Goal: Task Accomplishment & Management: Use online tool/utility

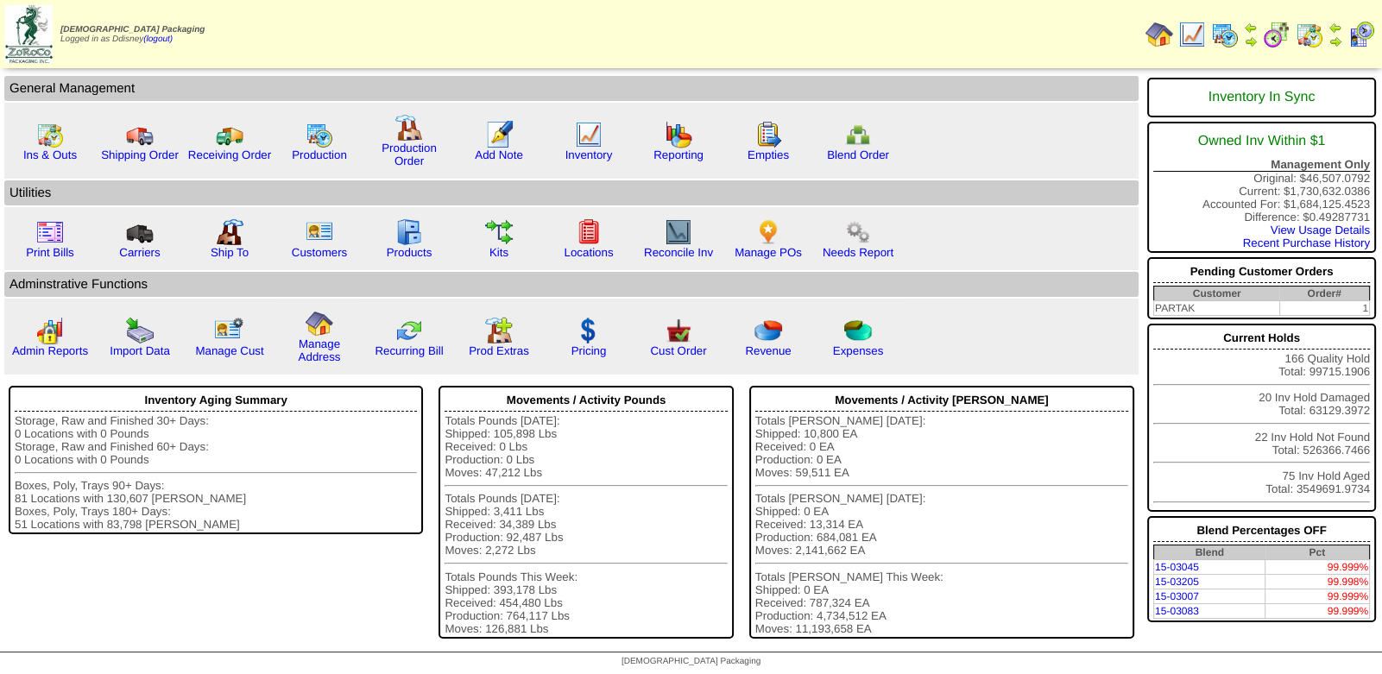
click at [1309, 38] on img at bounding box center [1309, 35] width 28 height 28
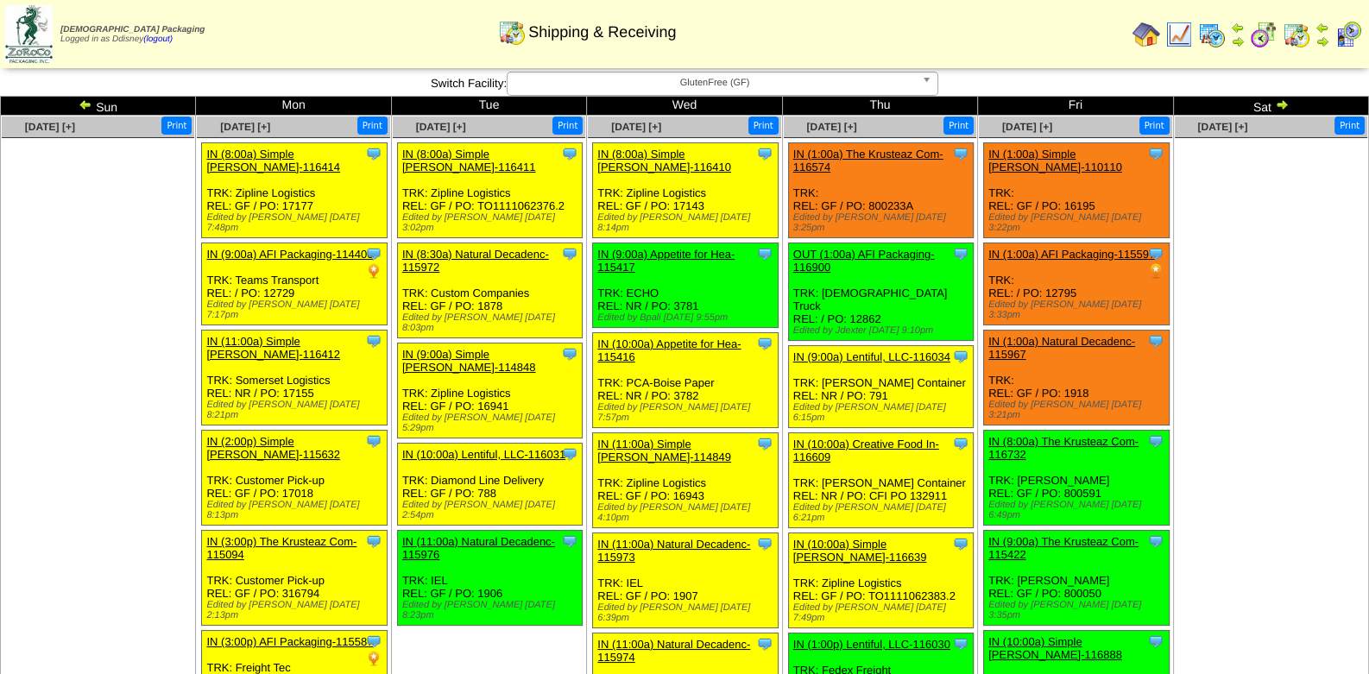
click at [928, 77] on b at bounding box center [930, 83] width 16 height 22
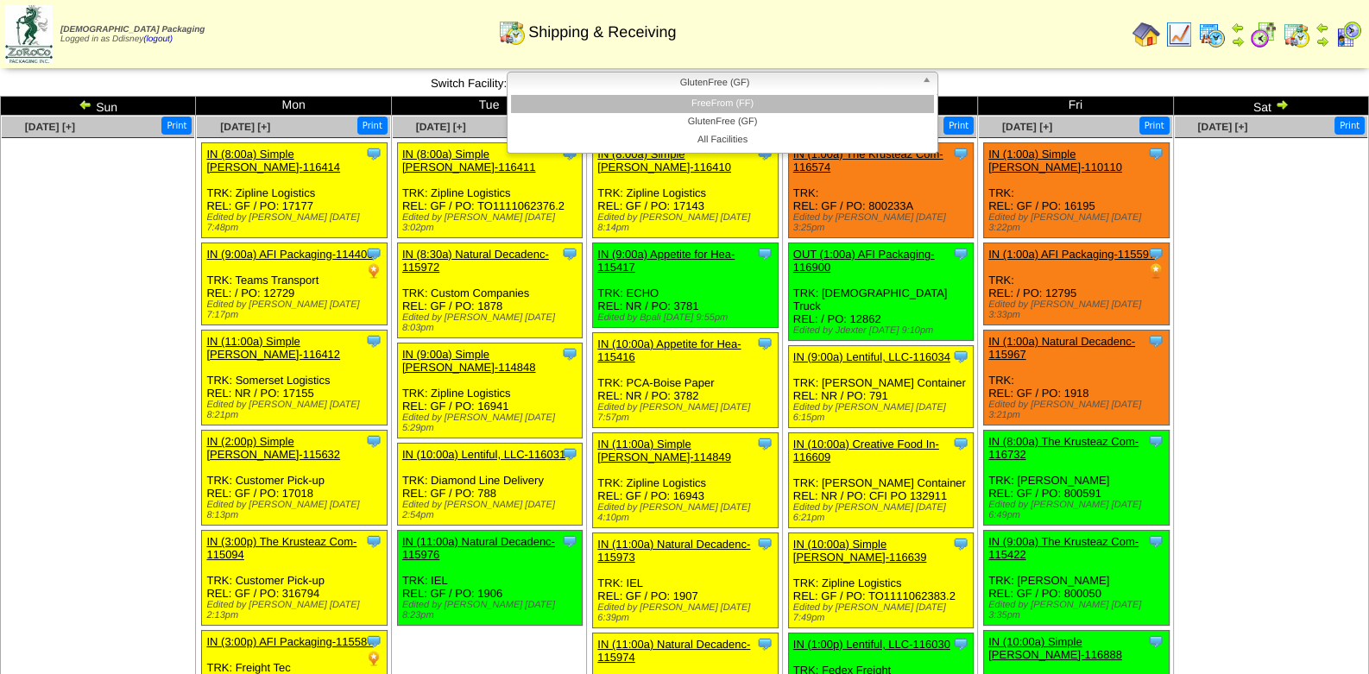
click at [820, 105] on li "FreeFrom (FF)" at bounding box center [722, 104] width 423 height 18
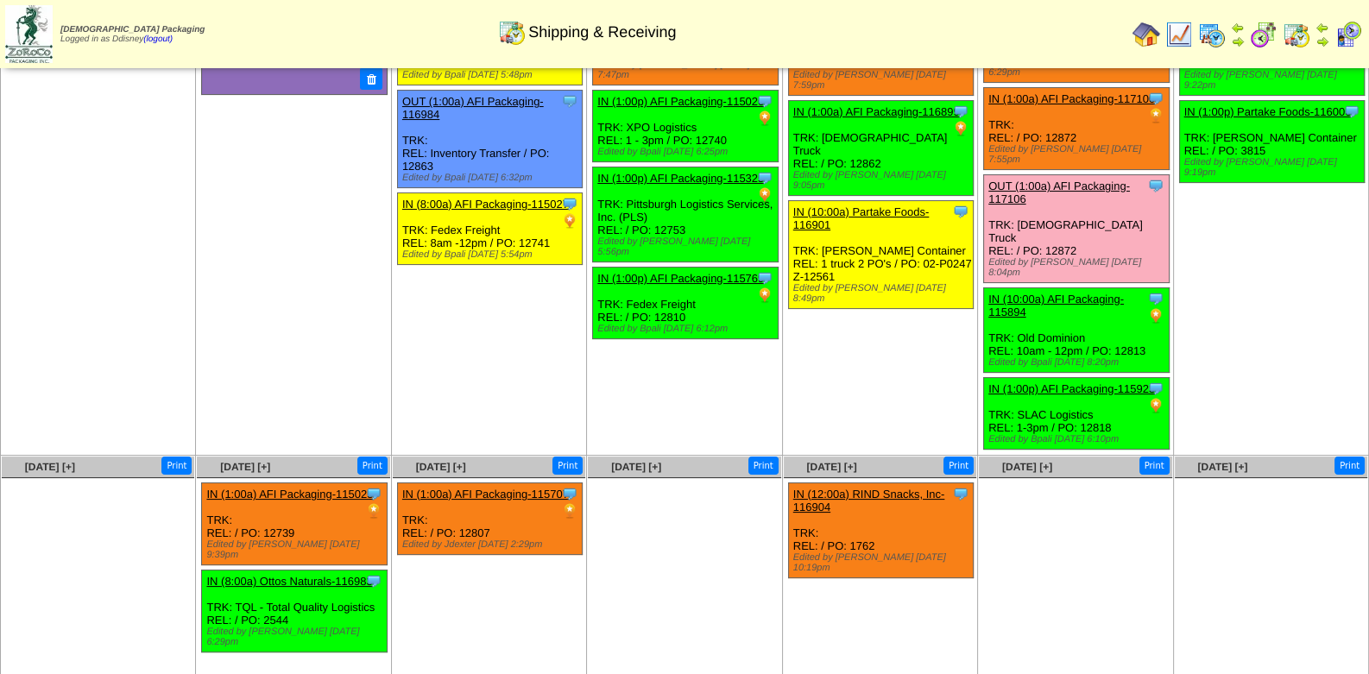
scroll to position [257, 0]
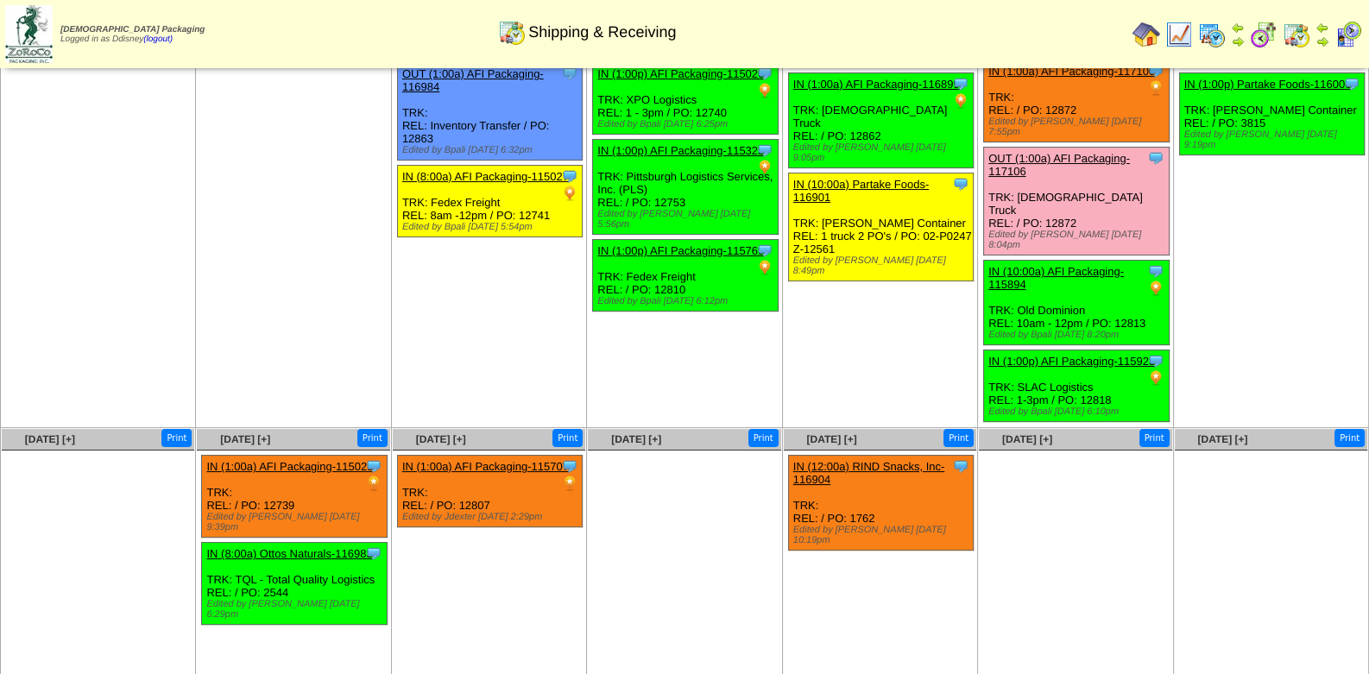
click at [306, 460] on link "IN (1:00a) AFI Packaging-115025" at bounding box center [289, 466] width 167 height 13
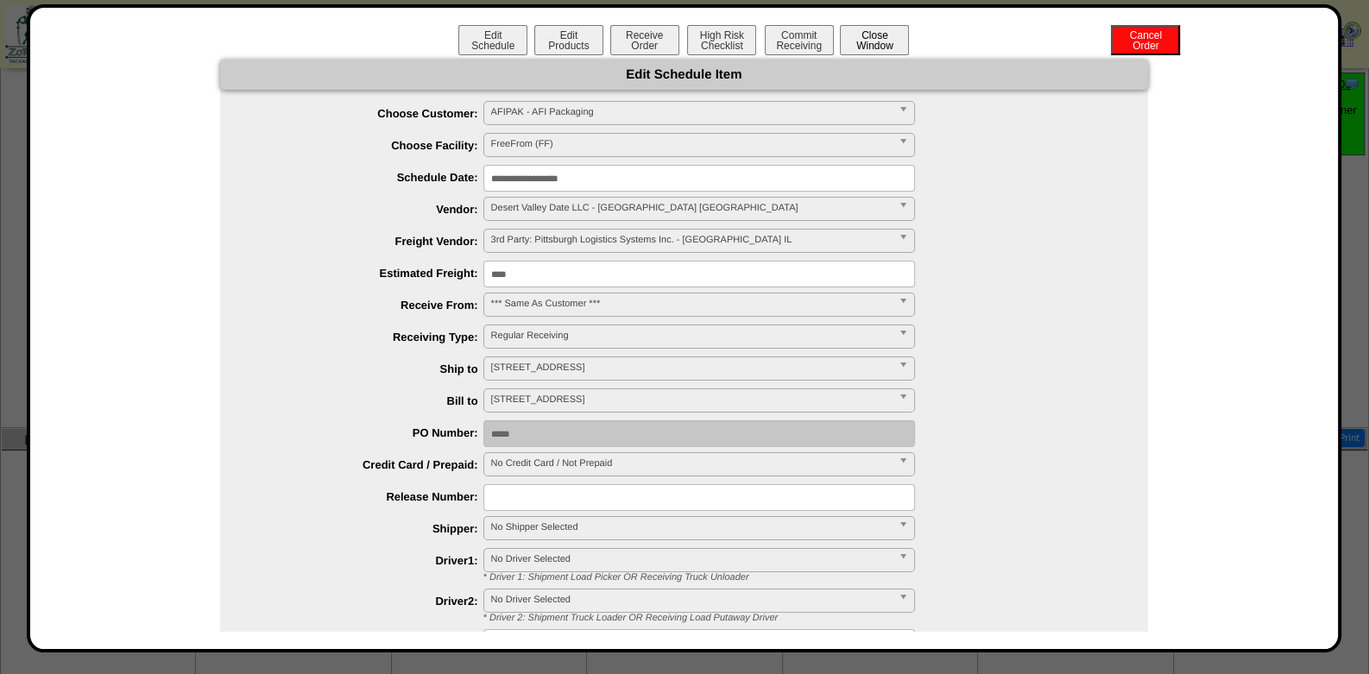
click at [872, 47] on button "Close Window" at bounding box center [874, 40] width 69 height 30
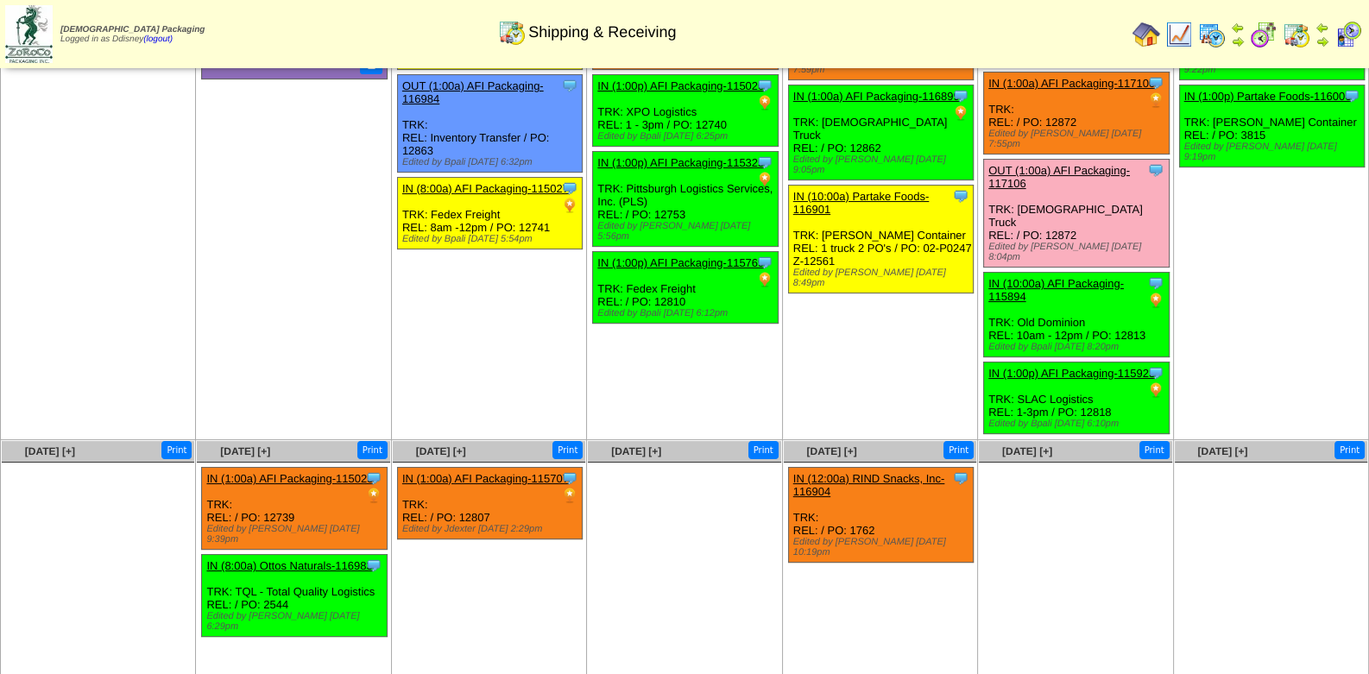
scroll to position [257, 0]
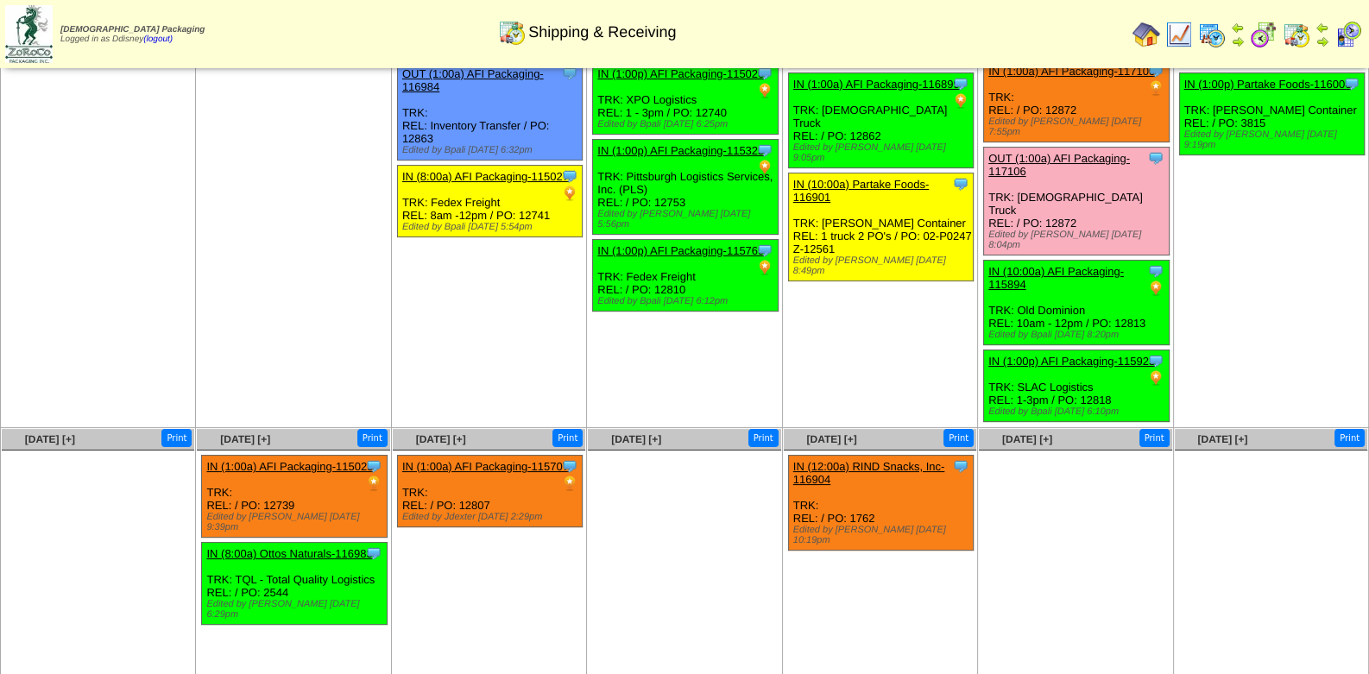
click at [321, 460] on link "IN (1:00a) AFI Packaging-115025" at bounding box center [289, 466] width 167 height 13
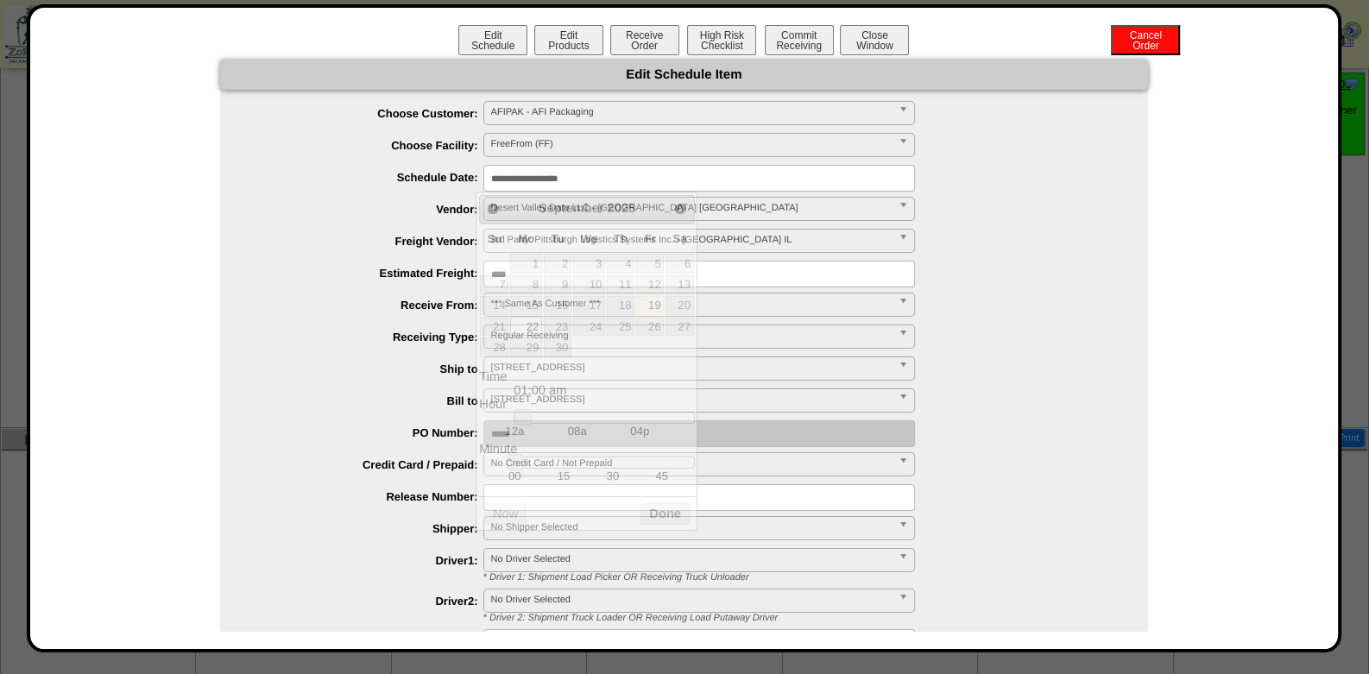
drag, startPoint x: 633, startPoint y: 178, endPoint x: 621, endPoint y: 175, distance: 12.4
click at [621, 175] on input "**********" at bounding box center [699, 178] width 432 height 27
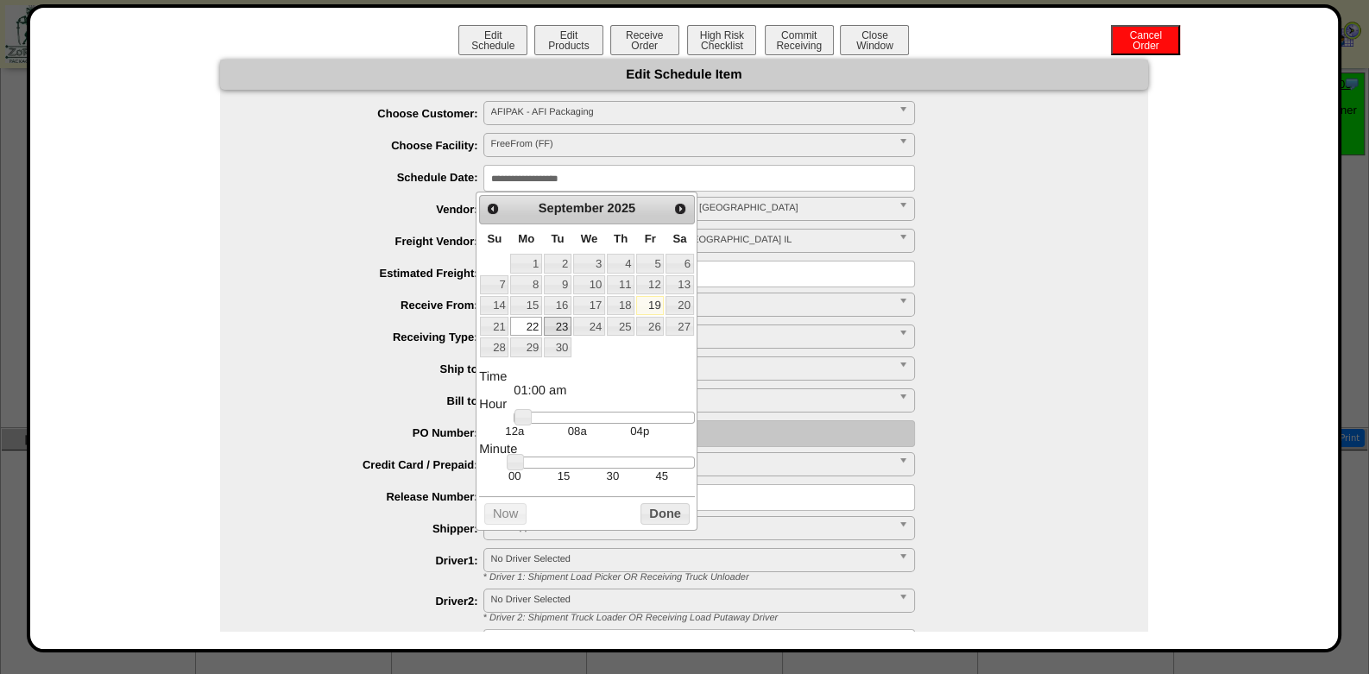
click at [563, 322] on link "23" at bounding box center [558, 326] width 28 height 19
type input "**********"
click at [665, 520] on button "Done" at bounding box center [664, 514] width 48 height 22
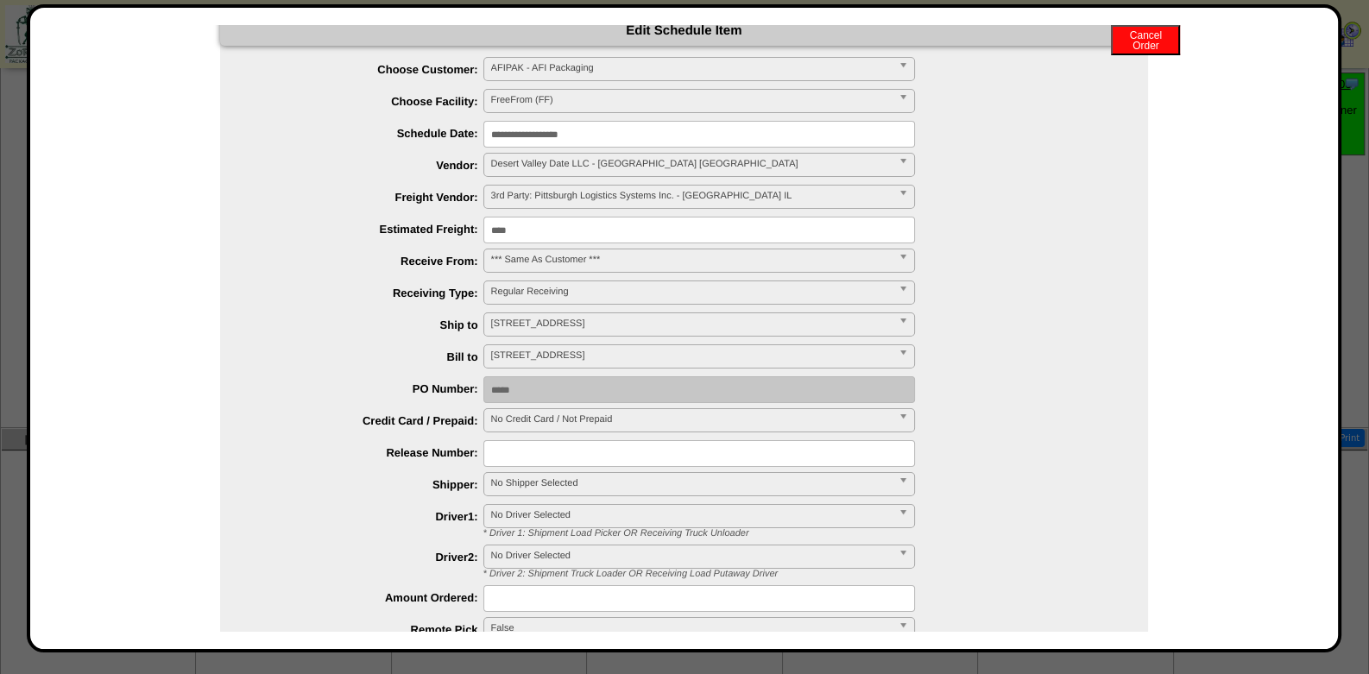
scroll to position [293, 0]
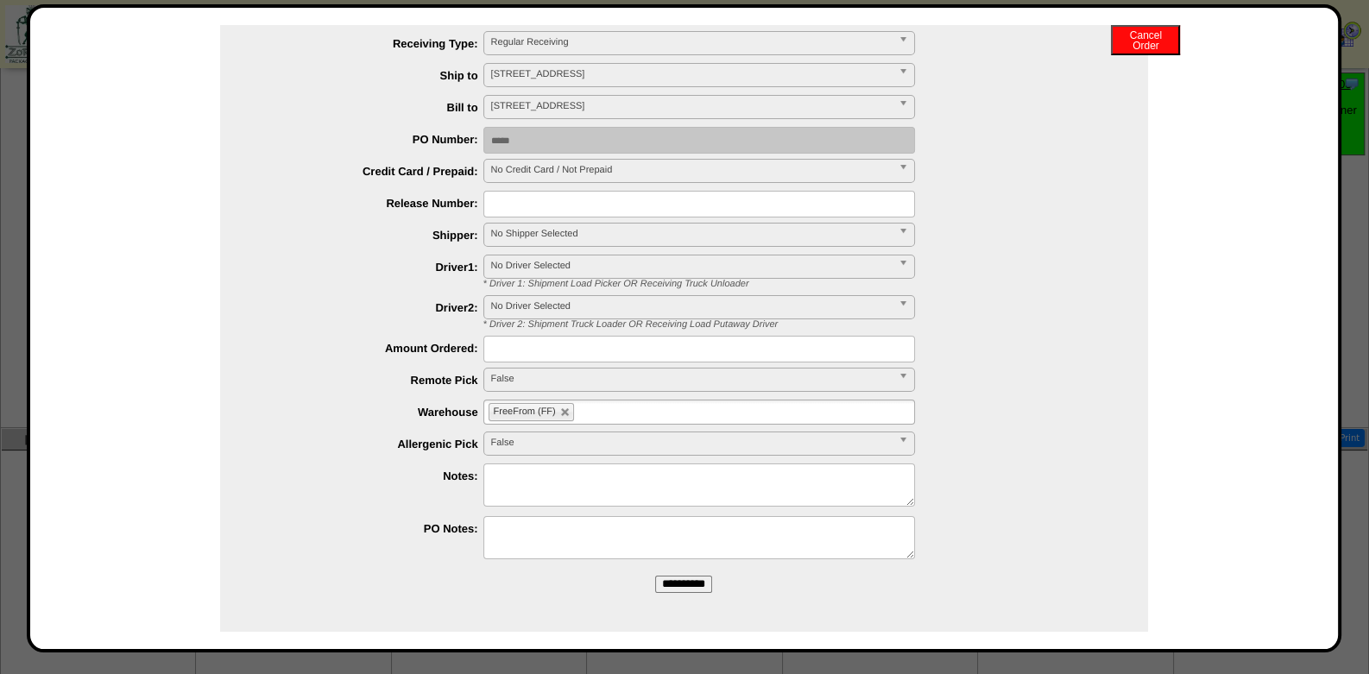
click at [686, 586] on input "**********" at bounding box center [683, 584] width 57 height 17
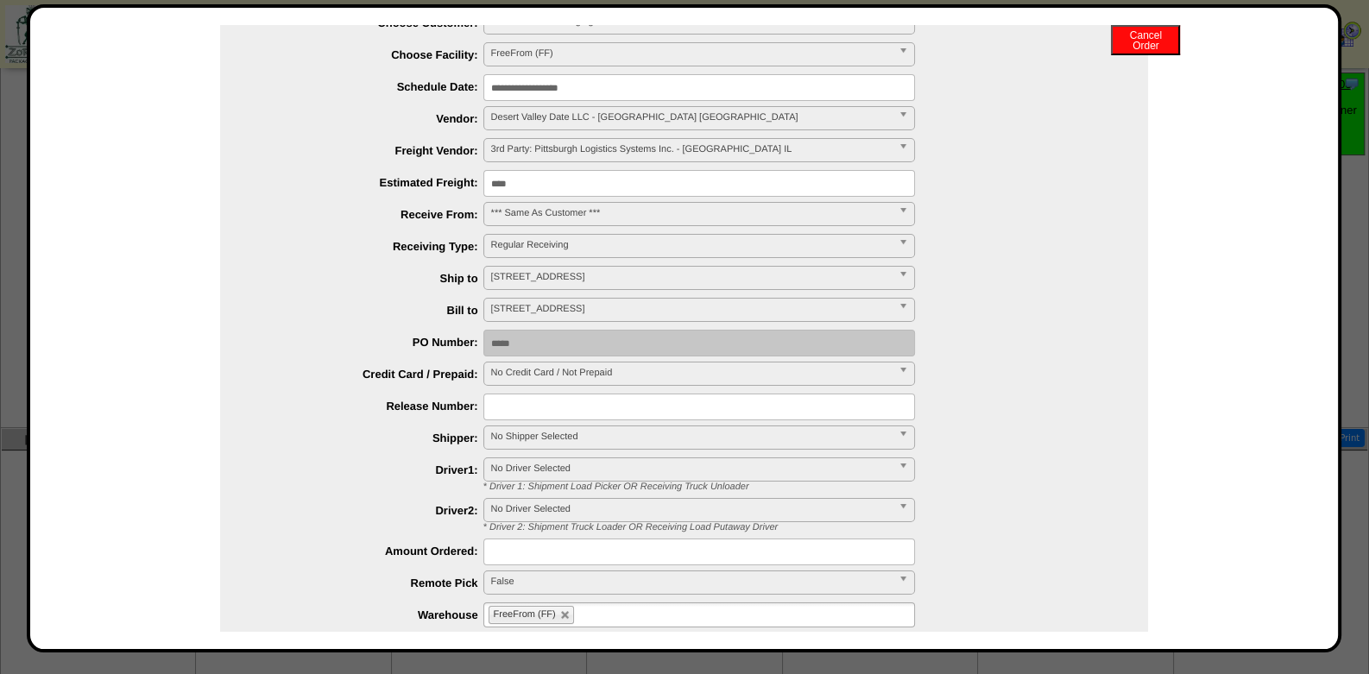
scroll to position [0, 0]
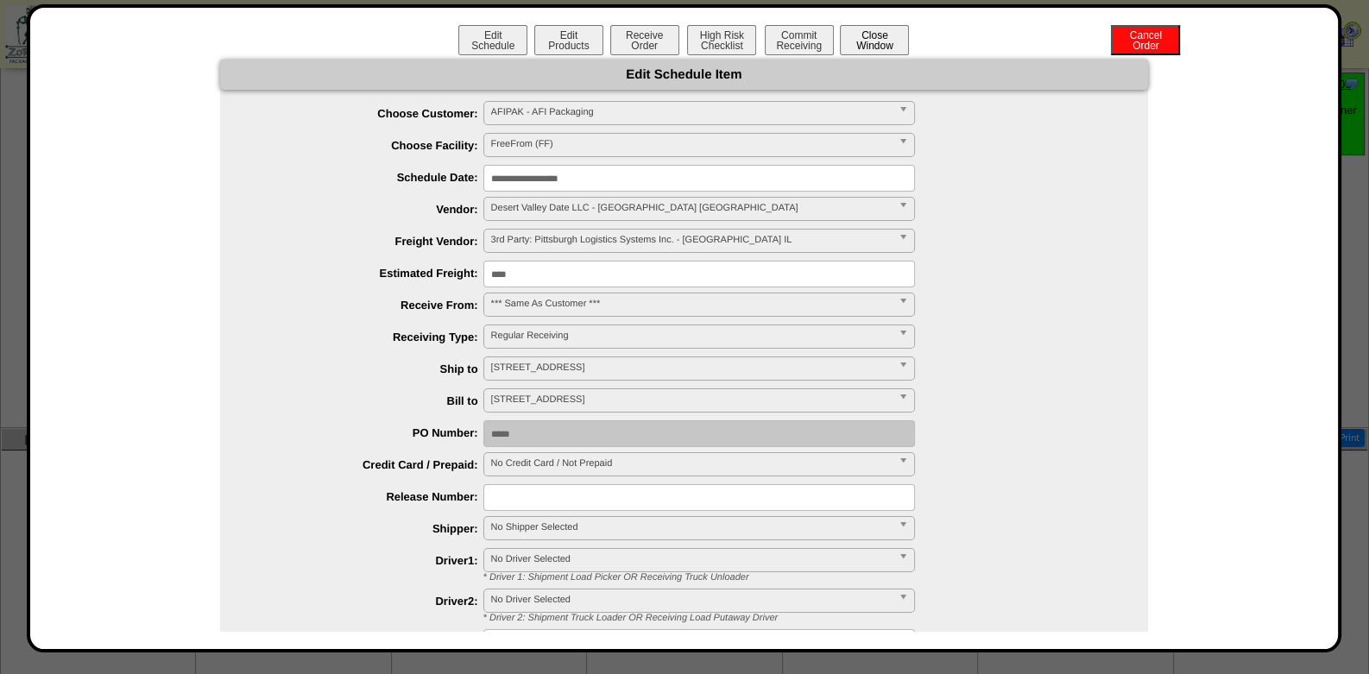
click at [866, 43] on button "Close Window" at bounding box center [874, 40] width 69 height 30
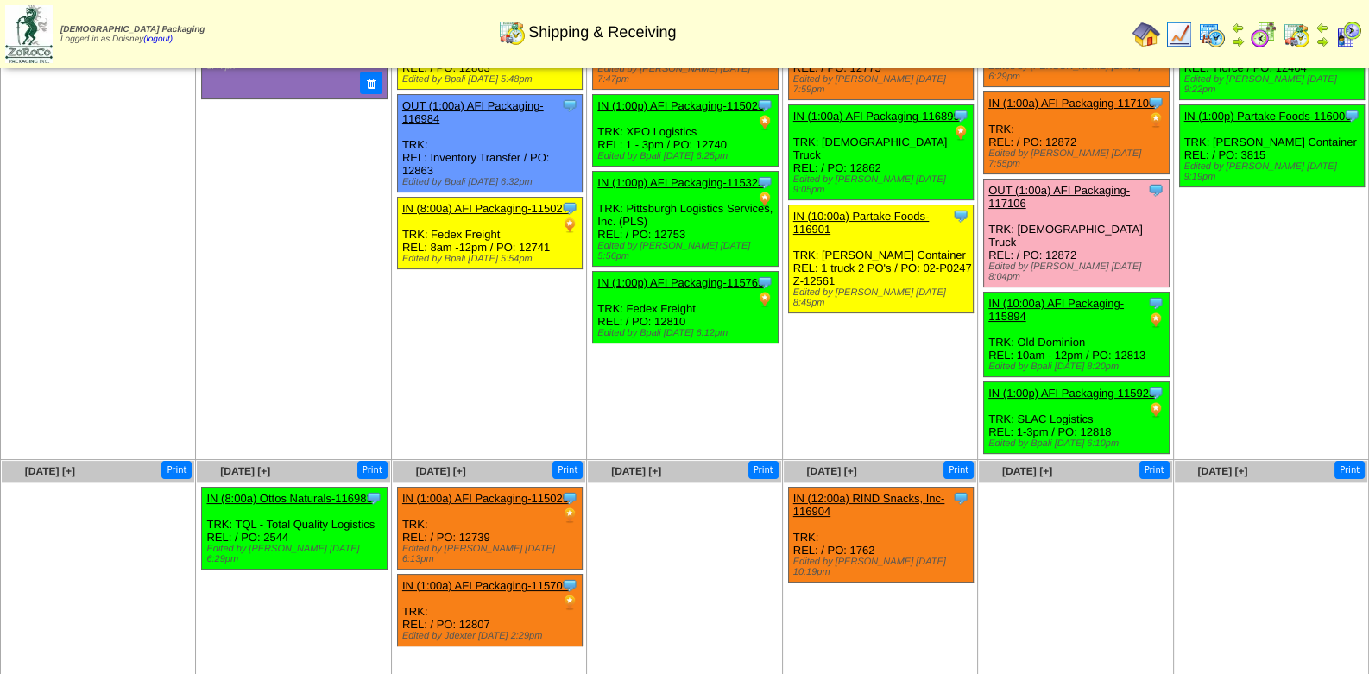
scroll to position [257, 0]
